Goal: Information Seeking & Learning: Learn about a topic

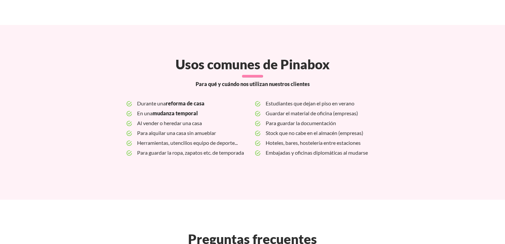
scroll to position [1828, 0]
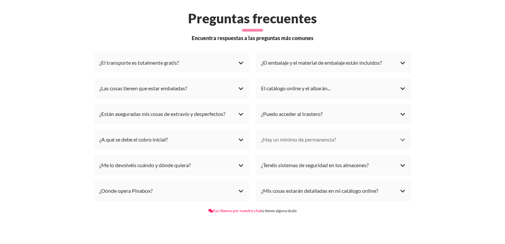
click at [322, 135] on div "¿Hay un mínimo de permanencia?" at bounding box center [333, 140] width 145 height 10
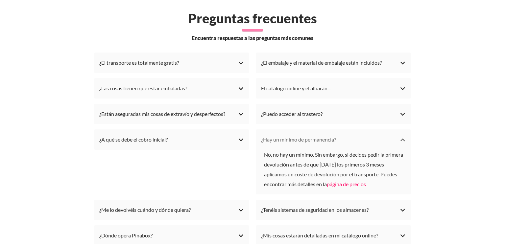
click at [322, 135] on div "¿Hay un mínimo de permanencia?" at bounding box center [333, 140] width 145 height 10
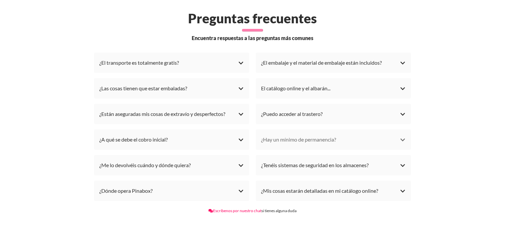
click at [322, 135] on div "¿Hay un mínimo de permanencia?" at bounding box center [333, 140] width 145 height 10
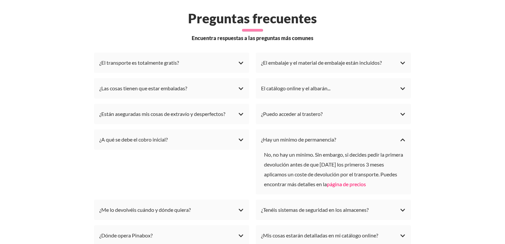
click at [295, 62] on li "¿El embalaje y el material de embalaje están incluidos? El día de la recogida l…" at bounding box center [333, 63] width 155 height 20
click at [295, 59] on div "¿El embalaje y el material de embalaje están incluidos?" at bounding box center [333, 63] width 145 height 10
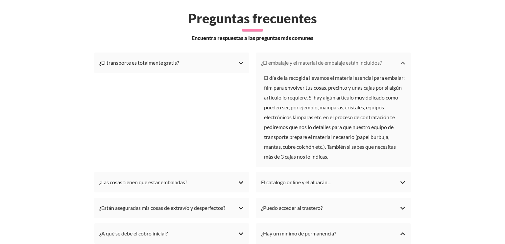
click at [295, 59] on div "¿El embalaje y el material de embalaje están incluidos?" at bounding box center [333, 63] width 145 height 10
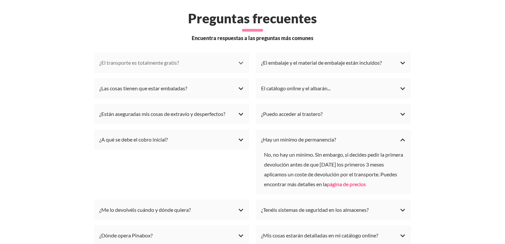
click at [186, 58] on div "¿El transporte es totalmente gratis?" at bounding box center [171, 63] width 145 height 10
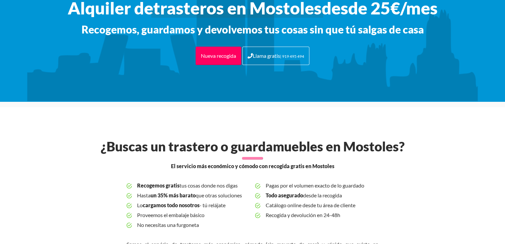
scroll to position [0, 0]
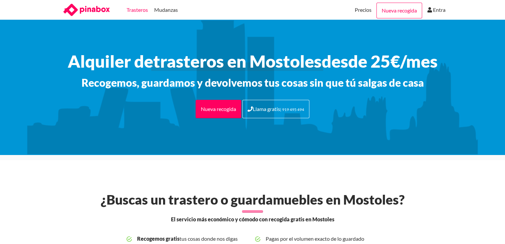
click at [134, 10] on link "Trasteros" at bounding box center [136, 10] width 21 height 20
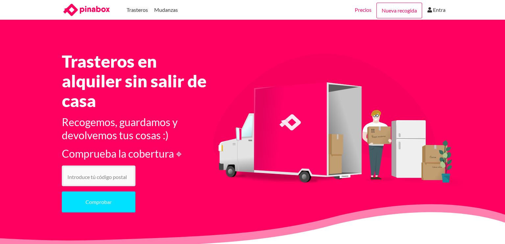
click at [362, 7] on link "Precios" at bounding box center [362, 10] width 17 height 20
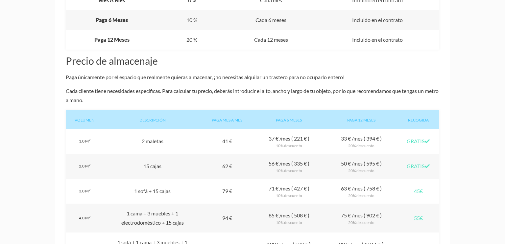
scroll to position [493, 0]
